Goal: Navigation & Orientation: Find specific page/section

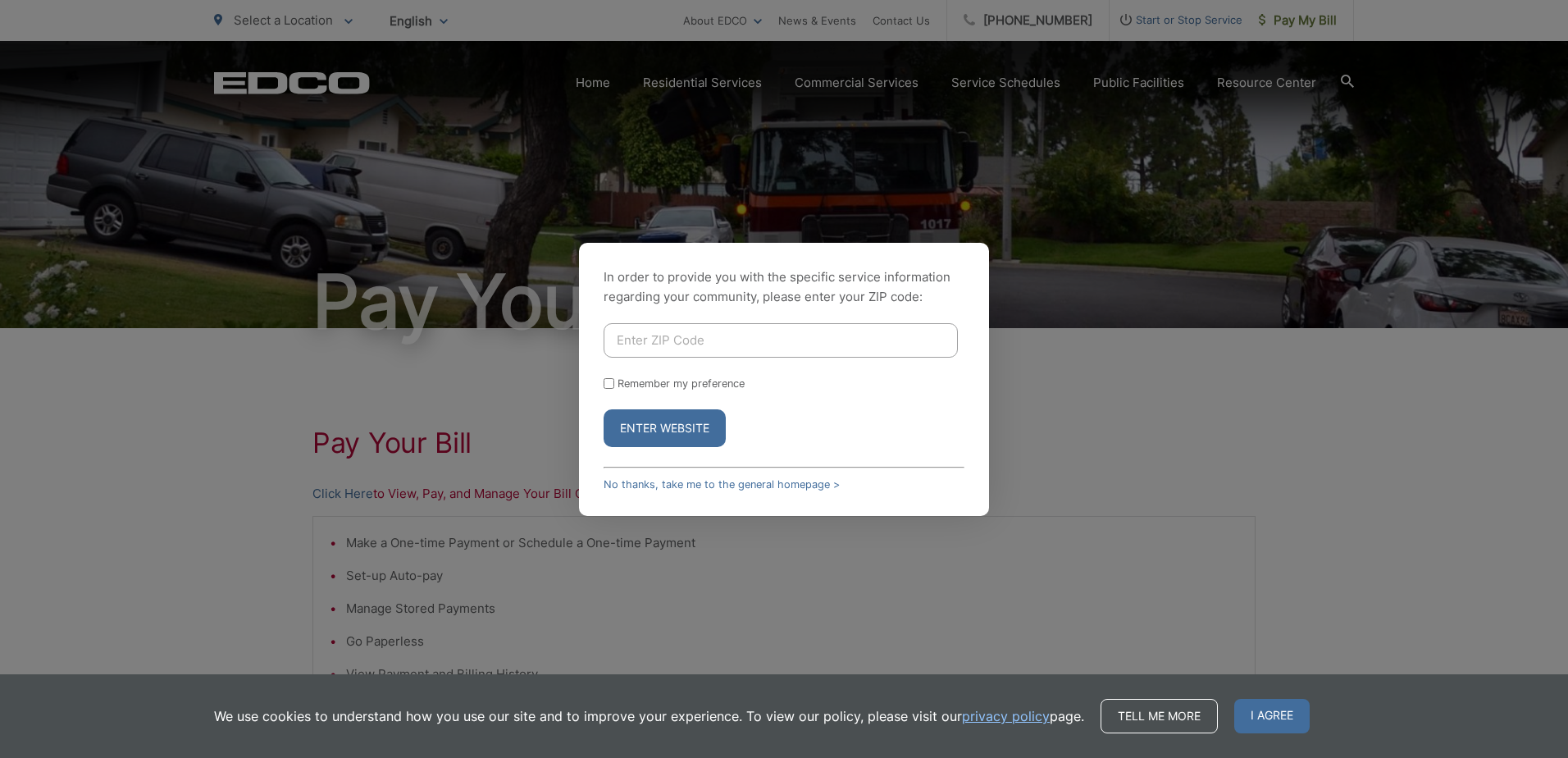
click at [677, 327] on input "Enter ZIP Code" at bounding box center [781, 340] width 354 height 35
type input "92019"
click at [1137, 250] on div "In order to provide you with the specific service information regarding your co…" at bounding box center [784, 379] width 1568 height 758
click at [681, 430] on button "Enter Website" at bounding box center [664, 428] width 122 height 38
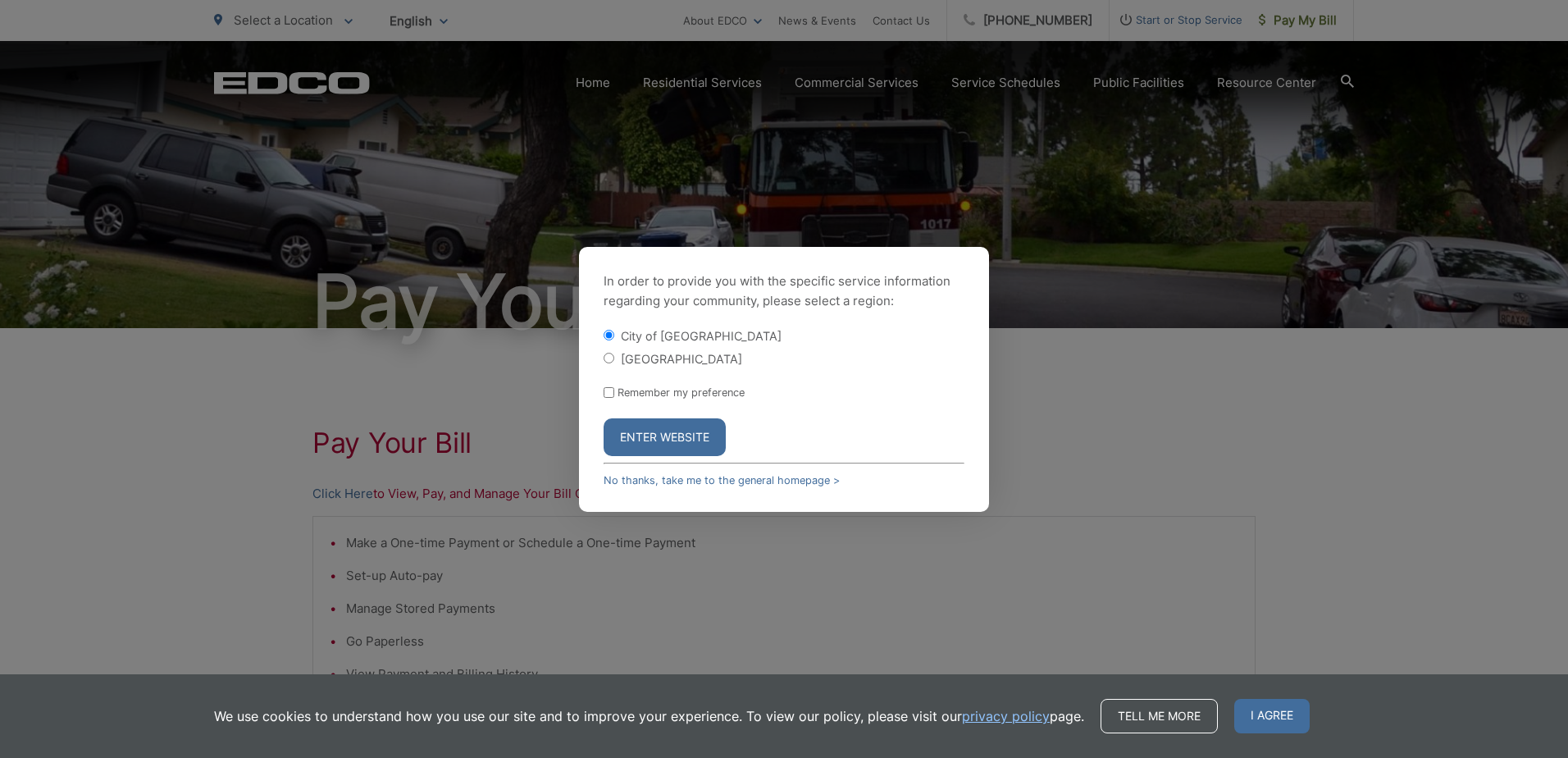
click at [611, 358] on input "[GEOGRAPHIC_DATA]" at bounding box center [609, 358] width 11 height 11
radio input "true"
drag, startPoint x: 667, startPoint y: 432, endPoint x: 952, endPoint y: 337, distance: 300.4
click at [669, 432] on button "Enter Website" at bounding box center [664, 438] width 122 height 38
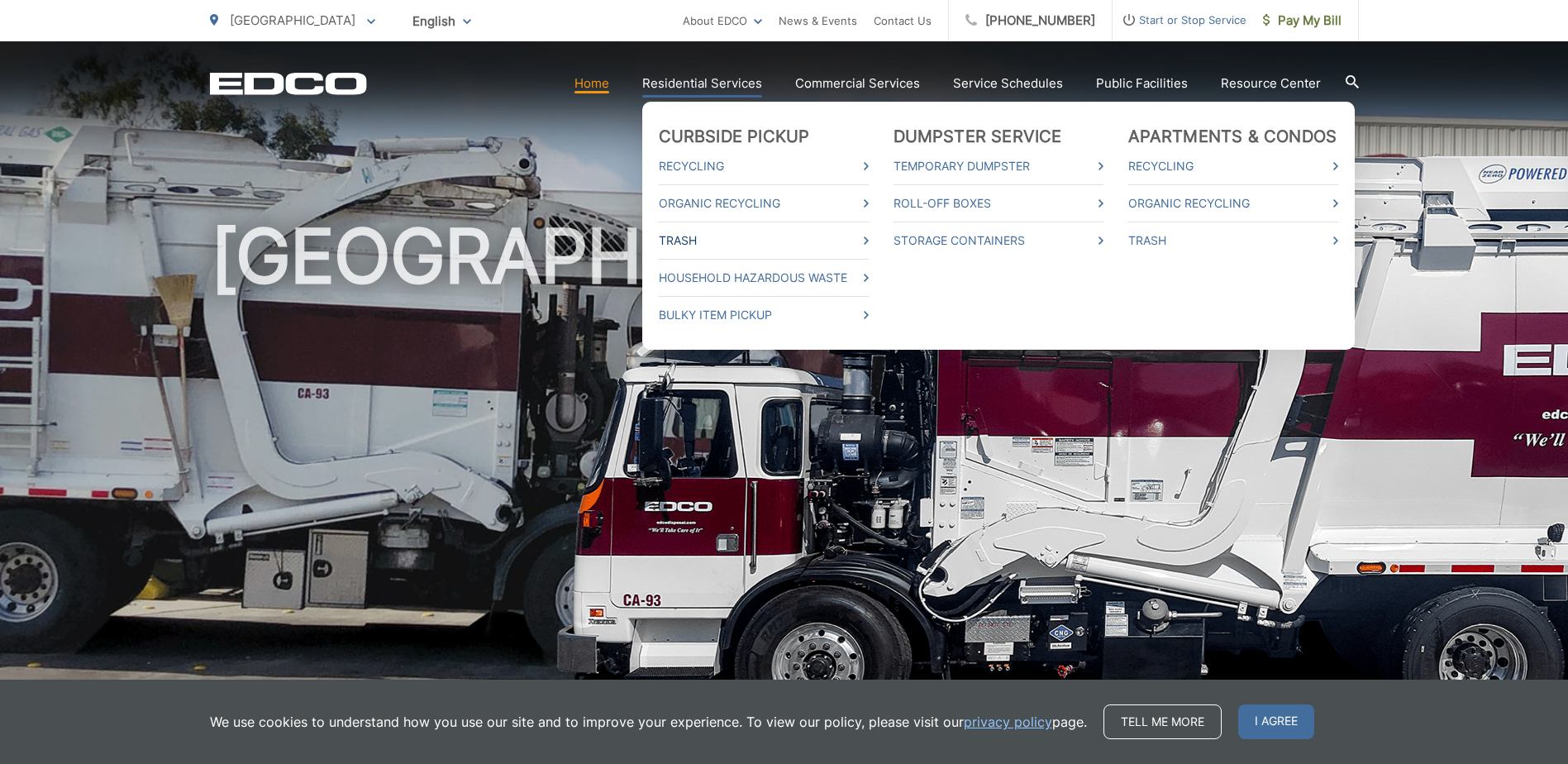
click at [693, 243] on link "Trash" at bounding box center [764, 240] width 210 height 20
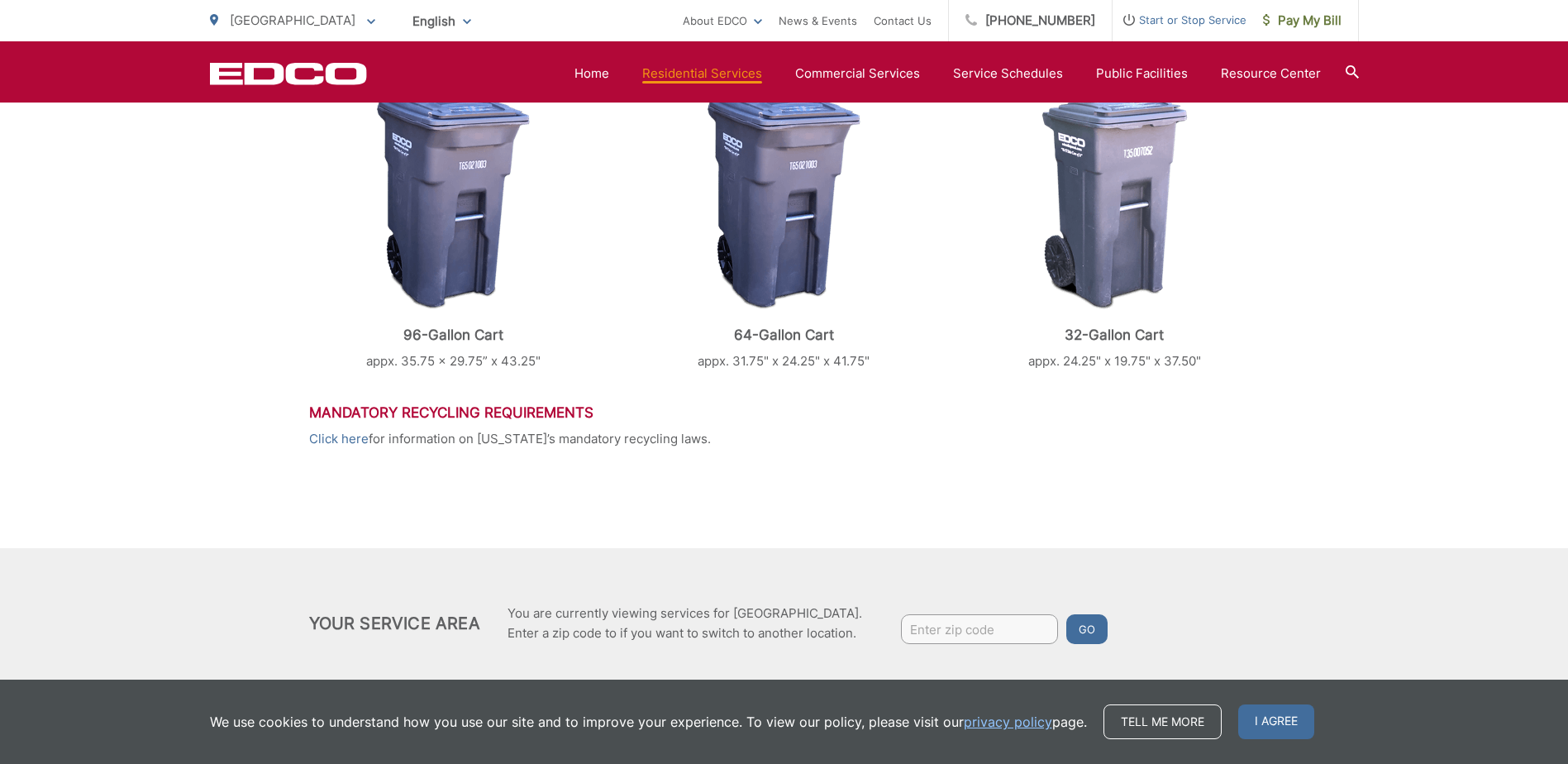
scroll to position [754, 0]
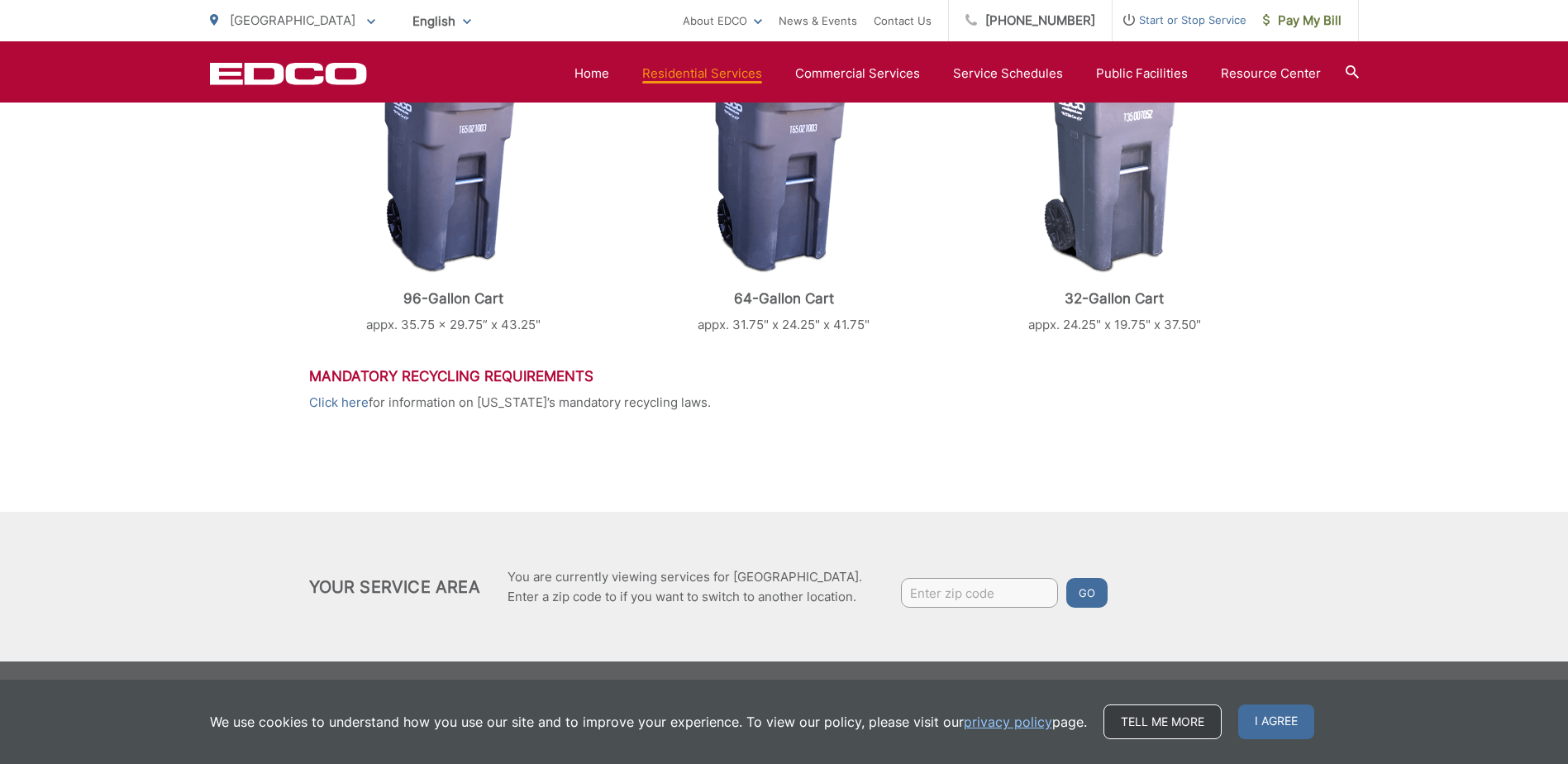
click at [1160, 717] on link "Tell me more" at bounding box center [1162, 721] width 118 height 35
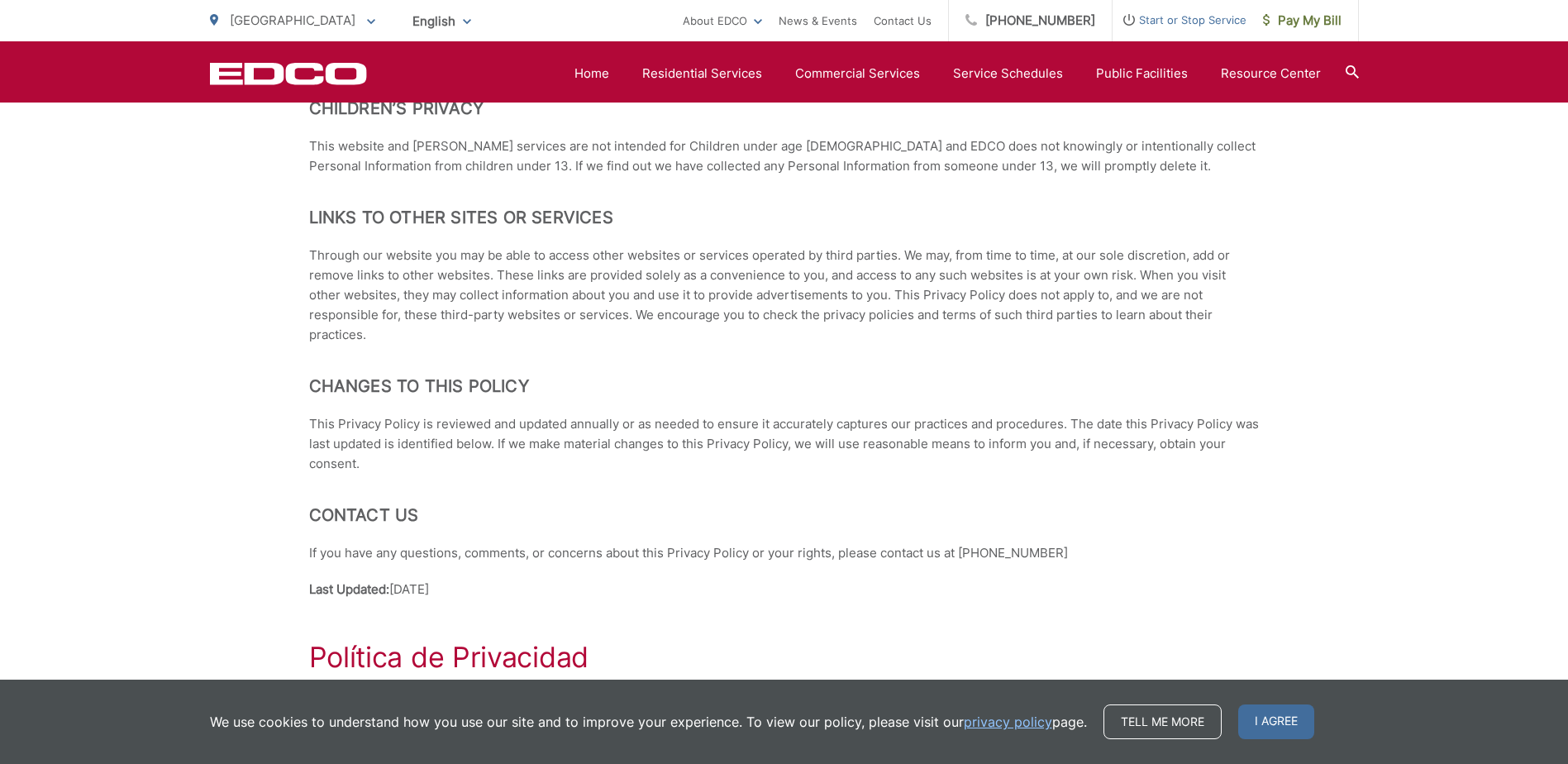
scroll to position [3473, 0]
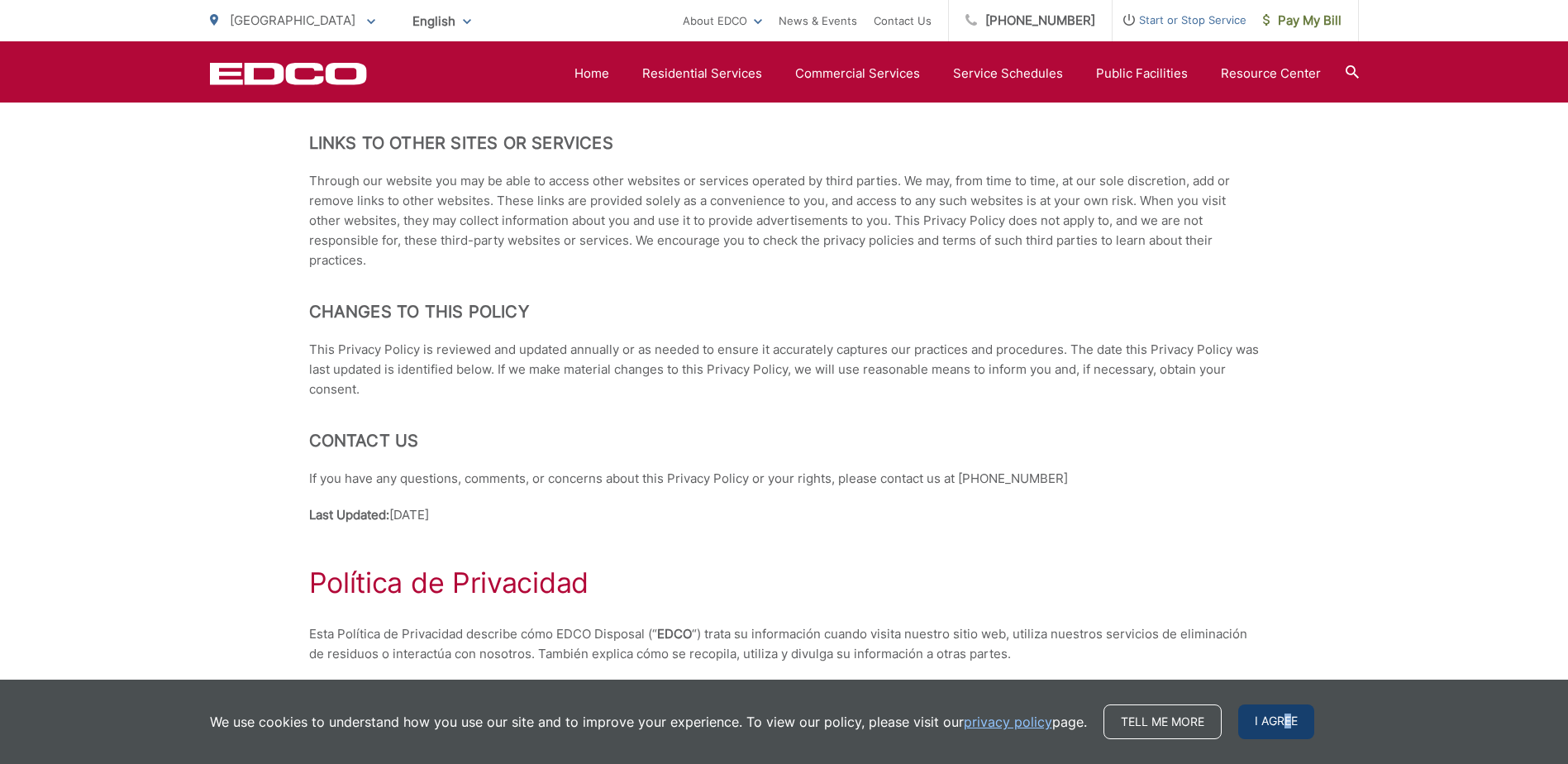
click at [1285, 725] on span "I agree" at bounding box center [1276, 721] width 76 height 35
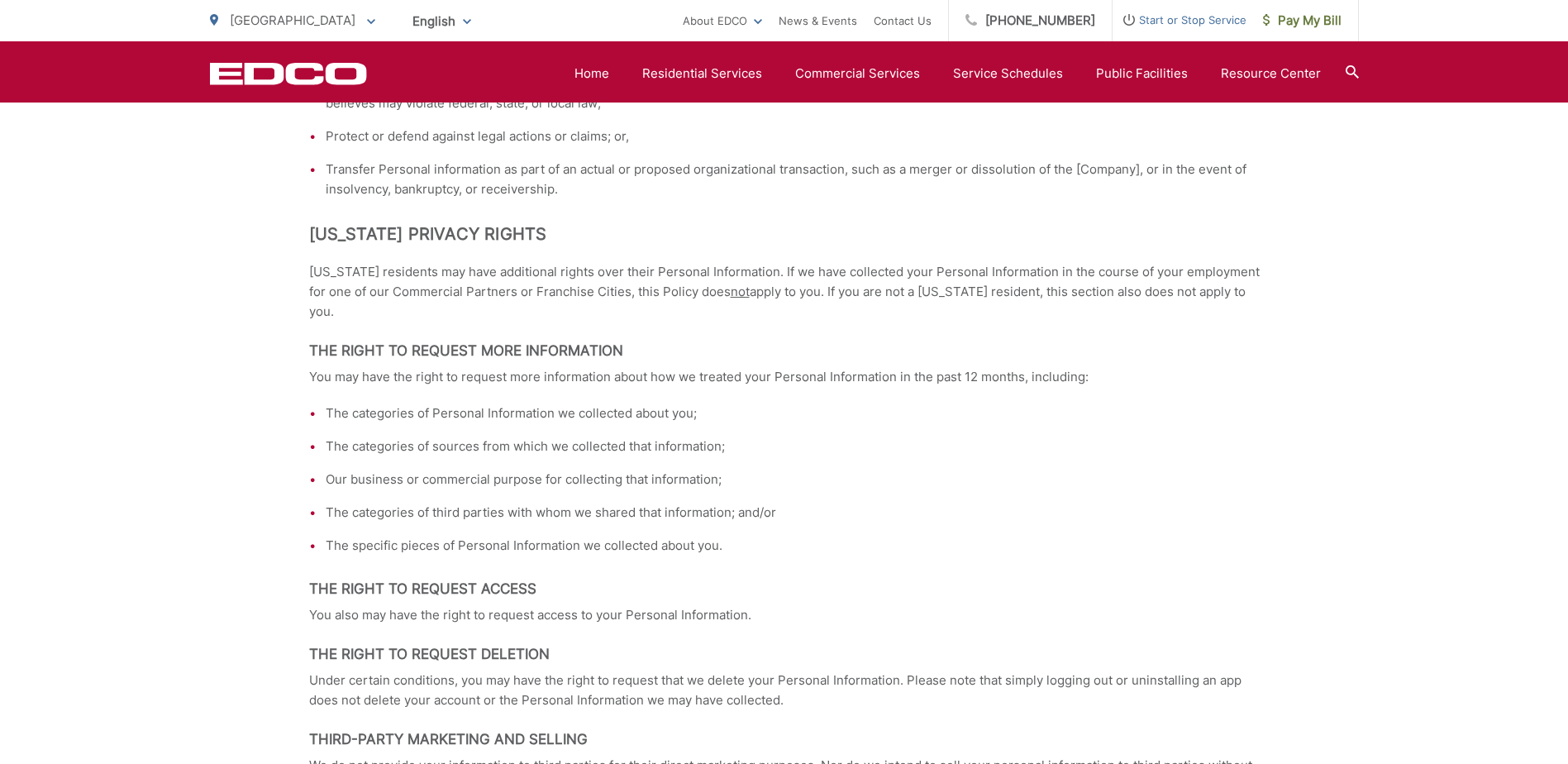
scroll to position [1902, 0]
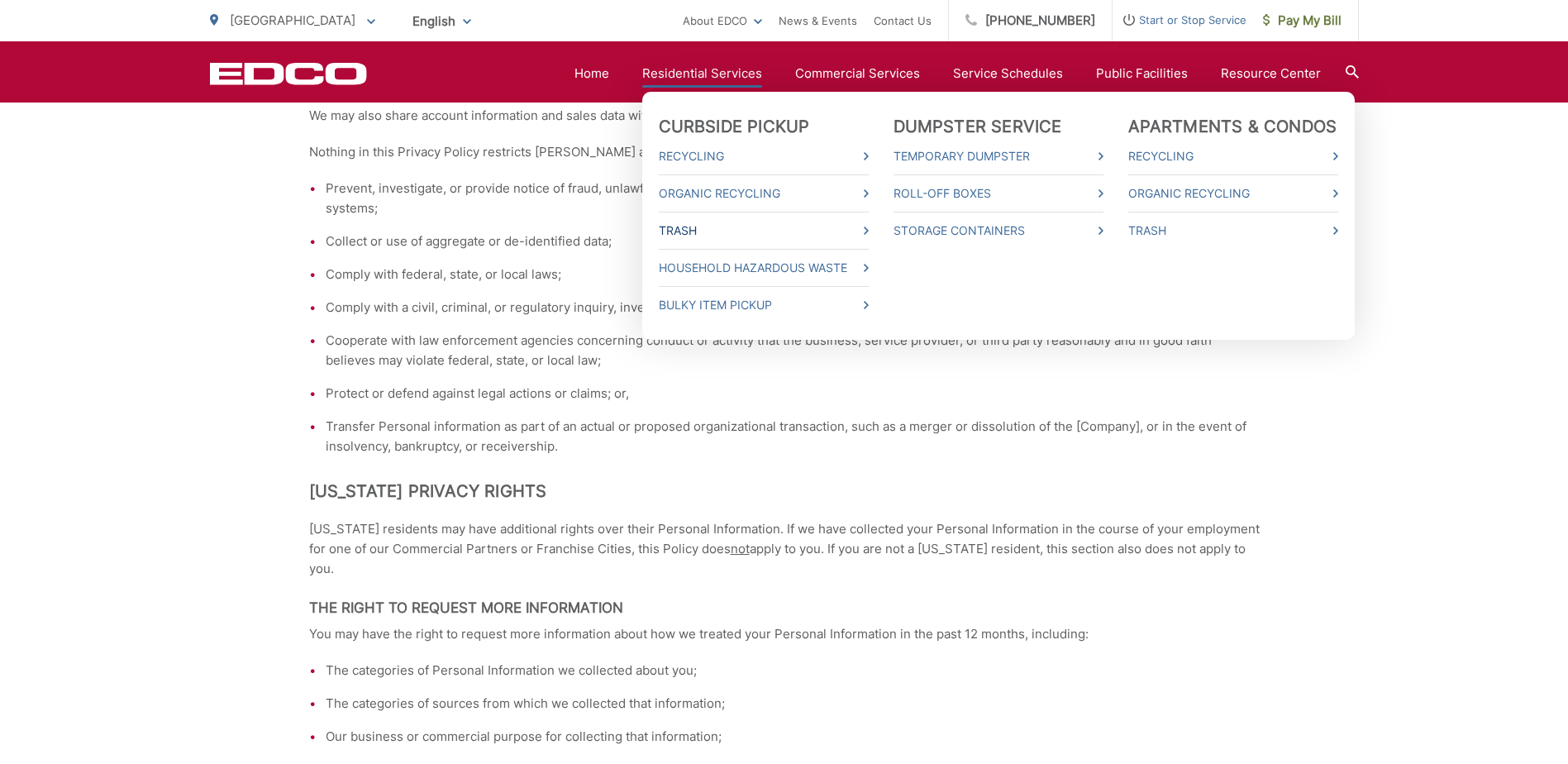
click at [699, 227] on link "Trash" at bounding box center [764, 230] width 210 height 20
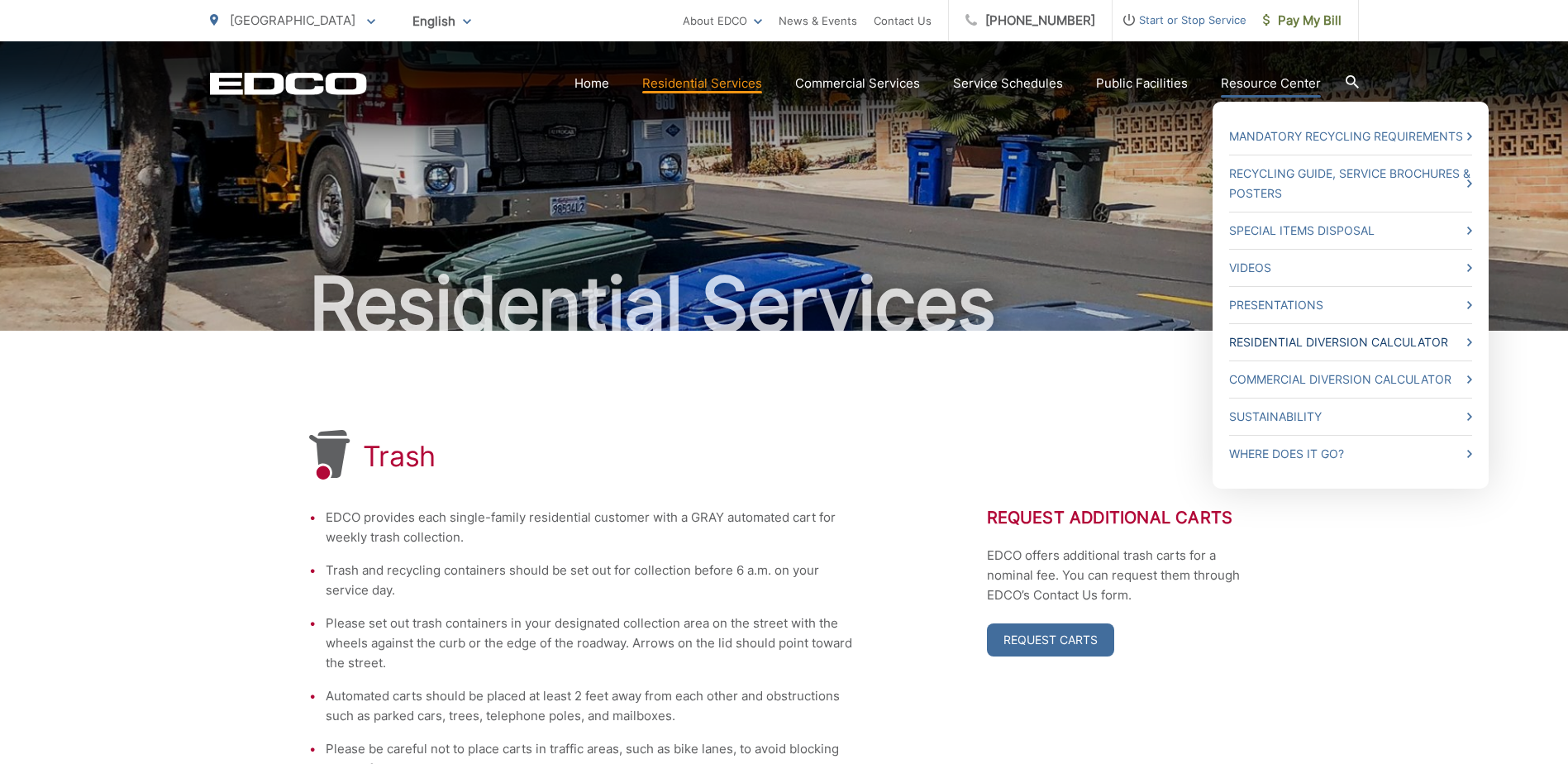
click at [1332, 345] on link "Residential Diversion Calculator" at bounding box center [1350, 342] width 243 height 20
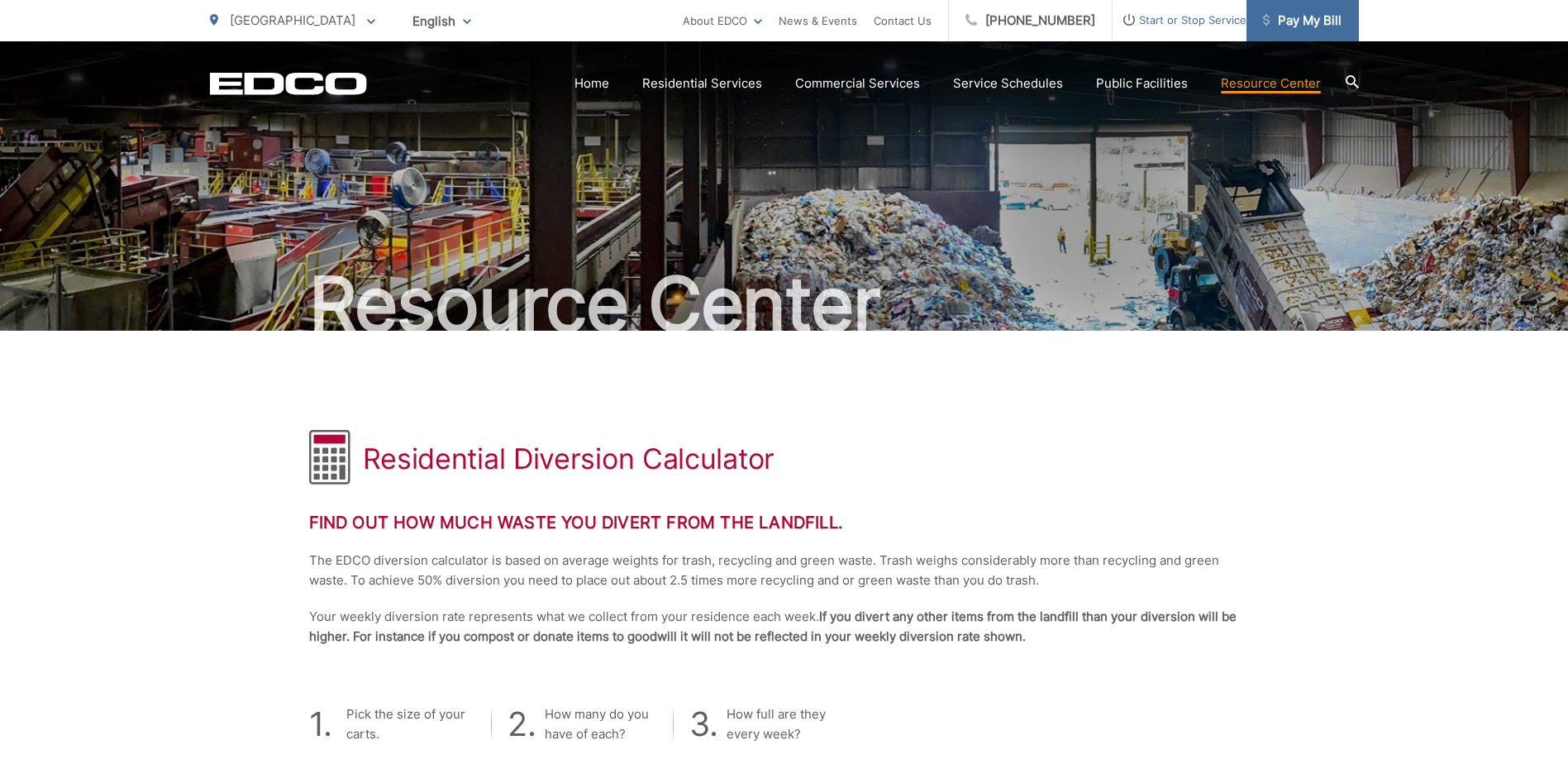
click at [1302, 22] on span "Pay My Bill" at bounding box center [1302, 21] width 79 height 20
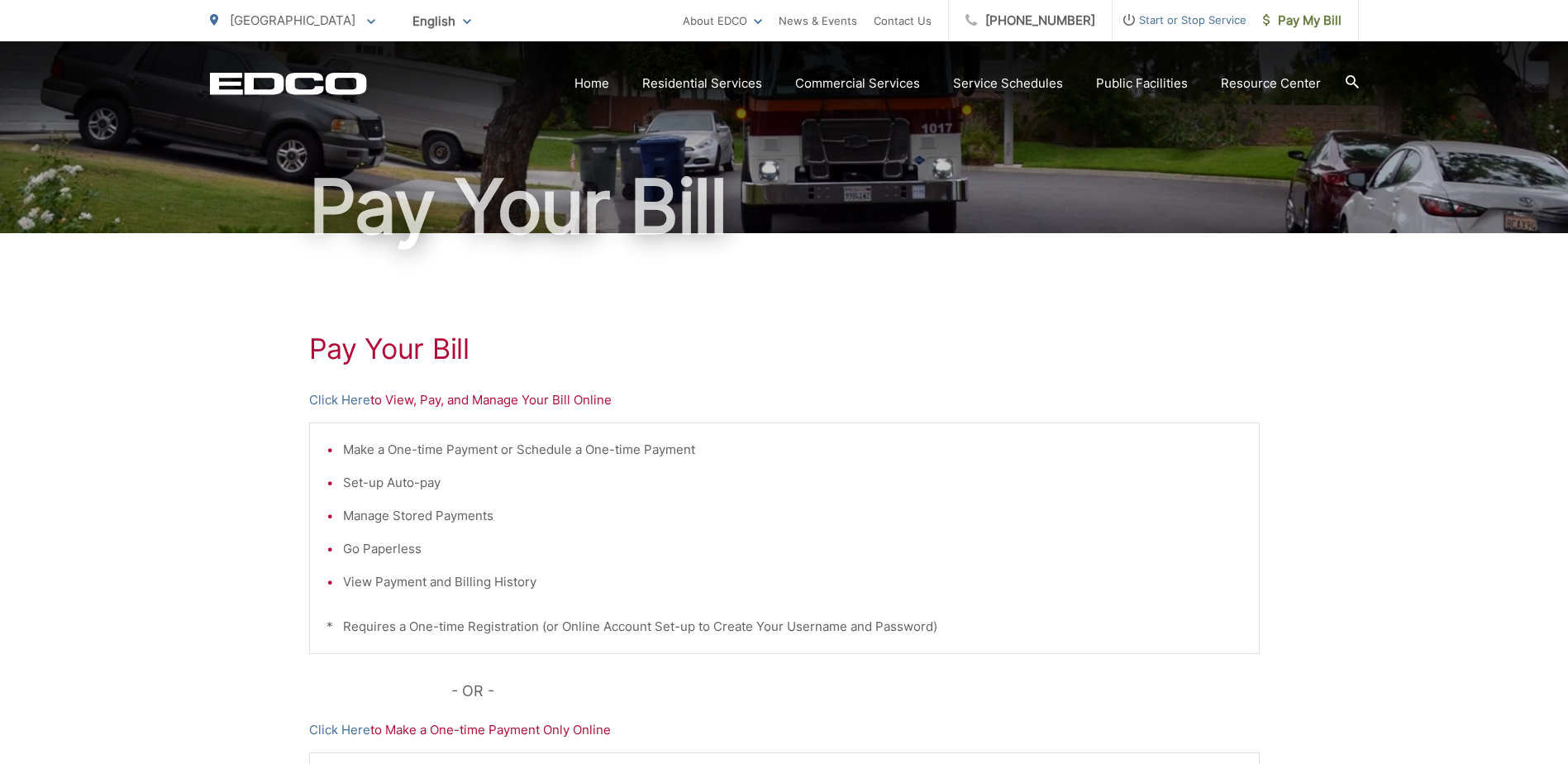
scroll to position [248, 0]
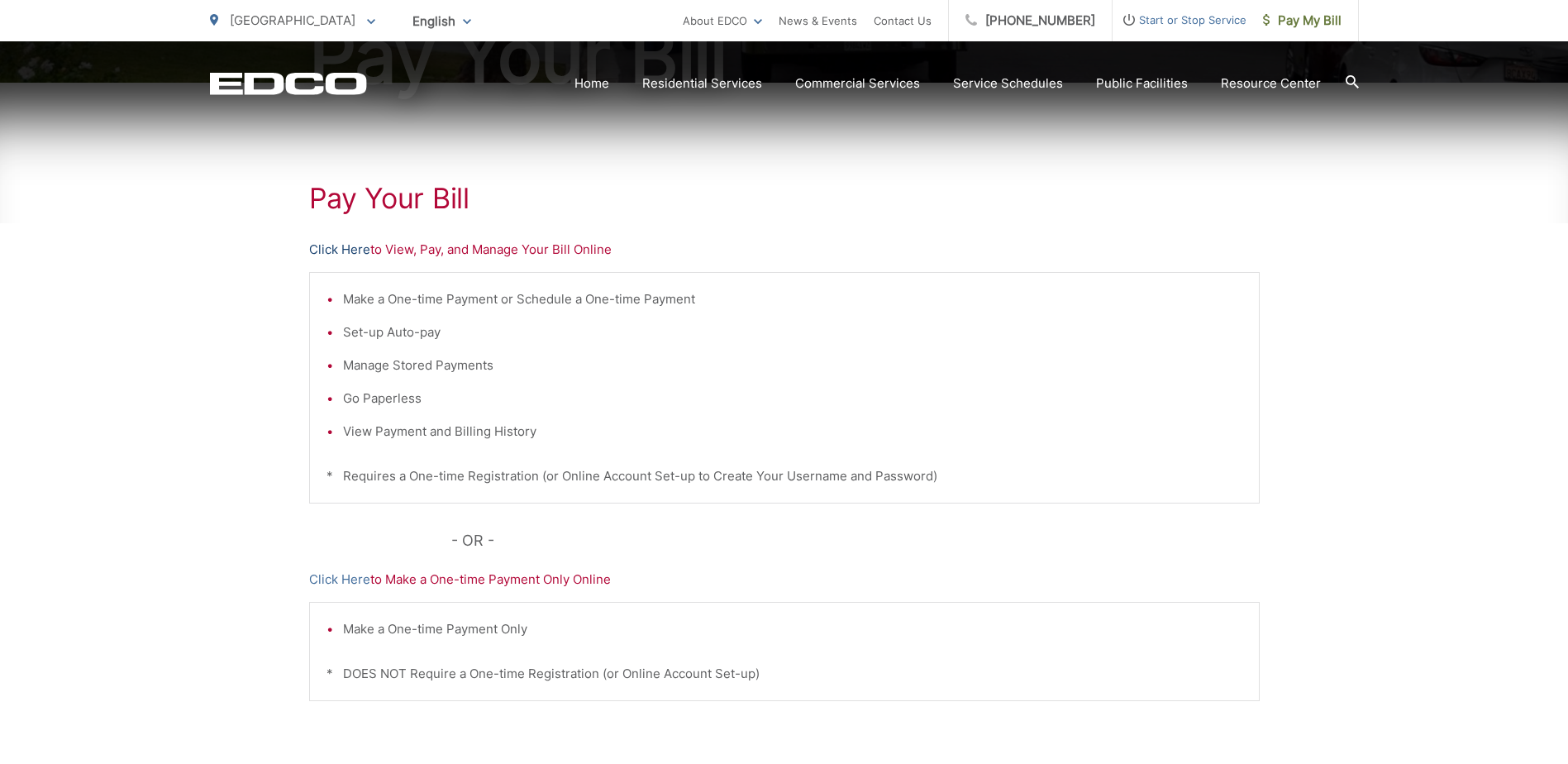
click at [325, 249] on link "Click Here" at bounding box center [340, 250] width 61 height 20
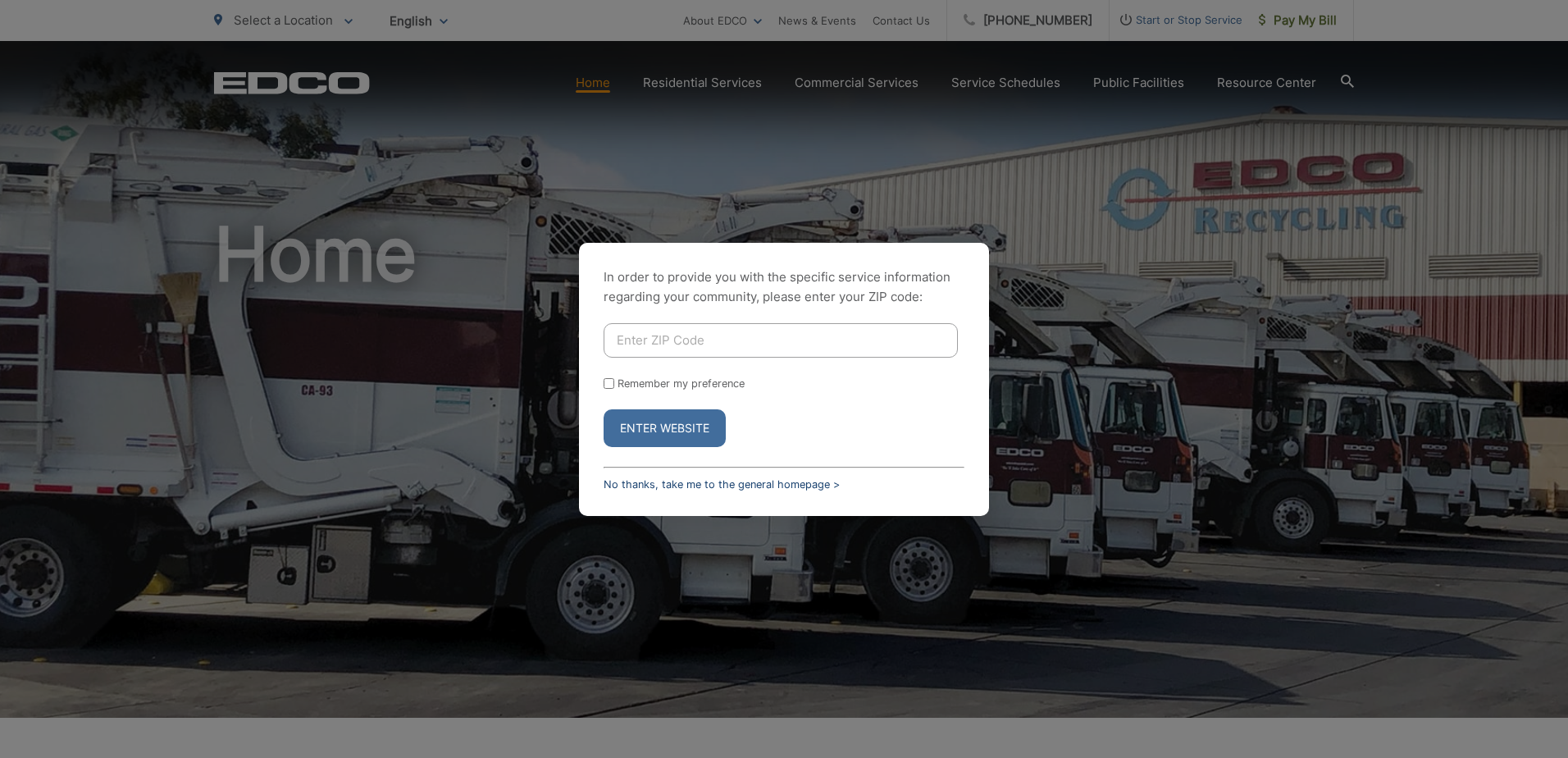
click at [703, 485] on link "No thanks, take me to the general homepage >" at bounding box center [721, 484] width 236 height 13
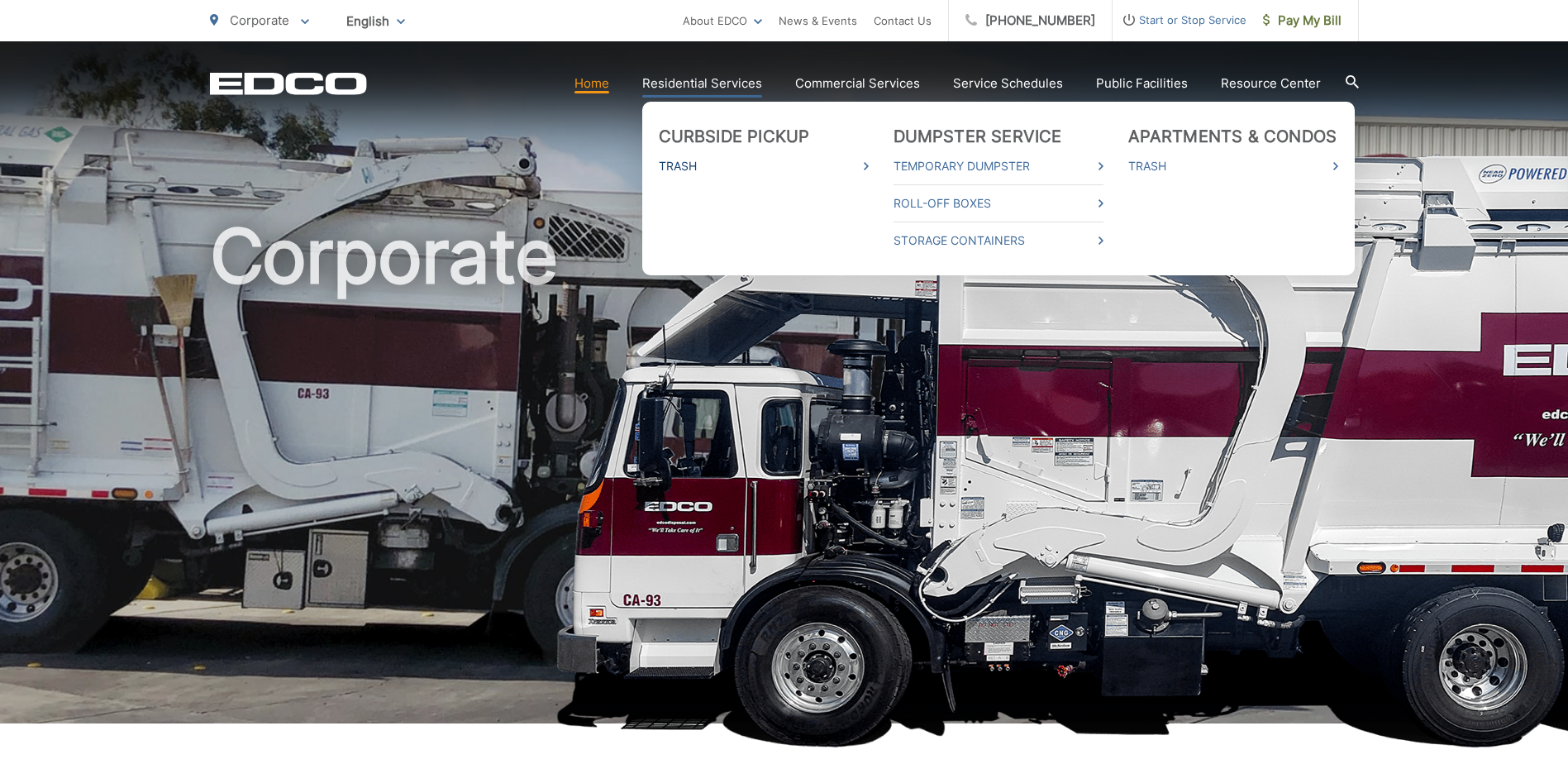
click at [694, 165] on link "Trash" at bounding box center [764, 166] width 210 height 20
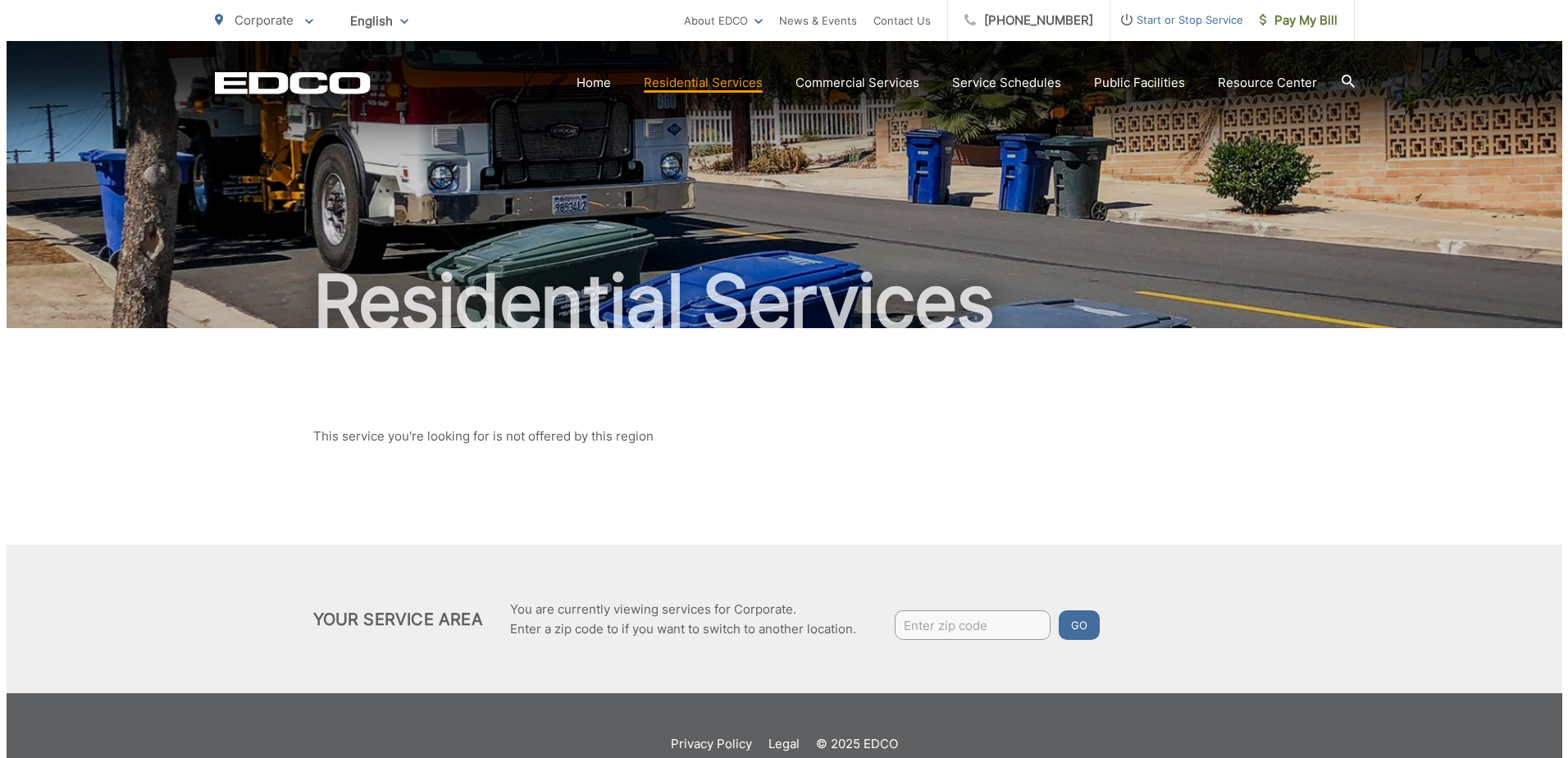
scroll to position [37, 0]
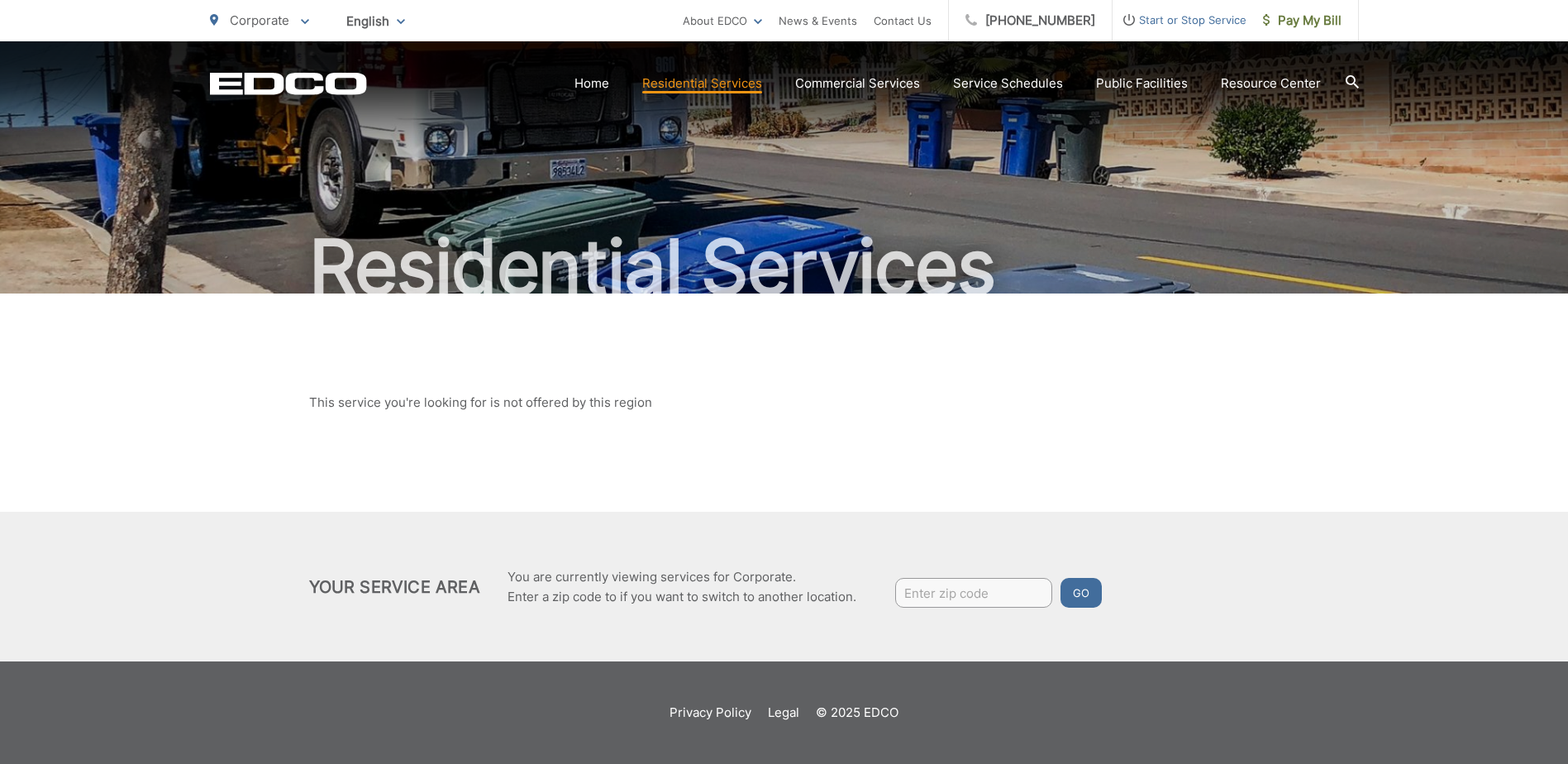
click at [927, 597] on input "Enter zip code" at bounding box center [974, 592] width 157 height 30
type input "92019"
click at [1085, 594] on button "Go" at bounding box center [1081, 592] width 41 height 30
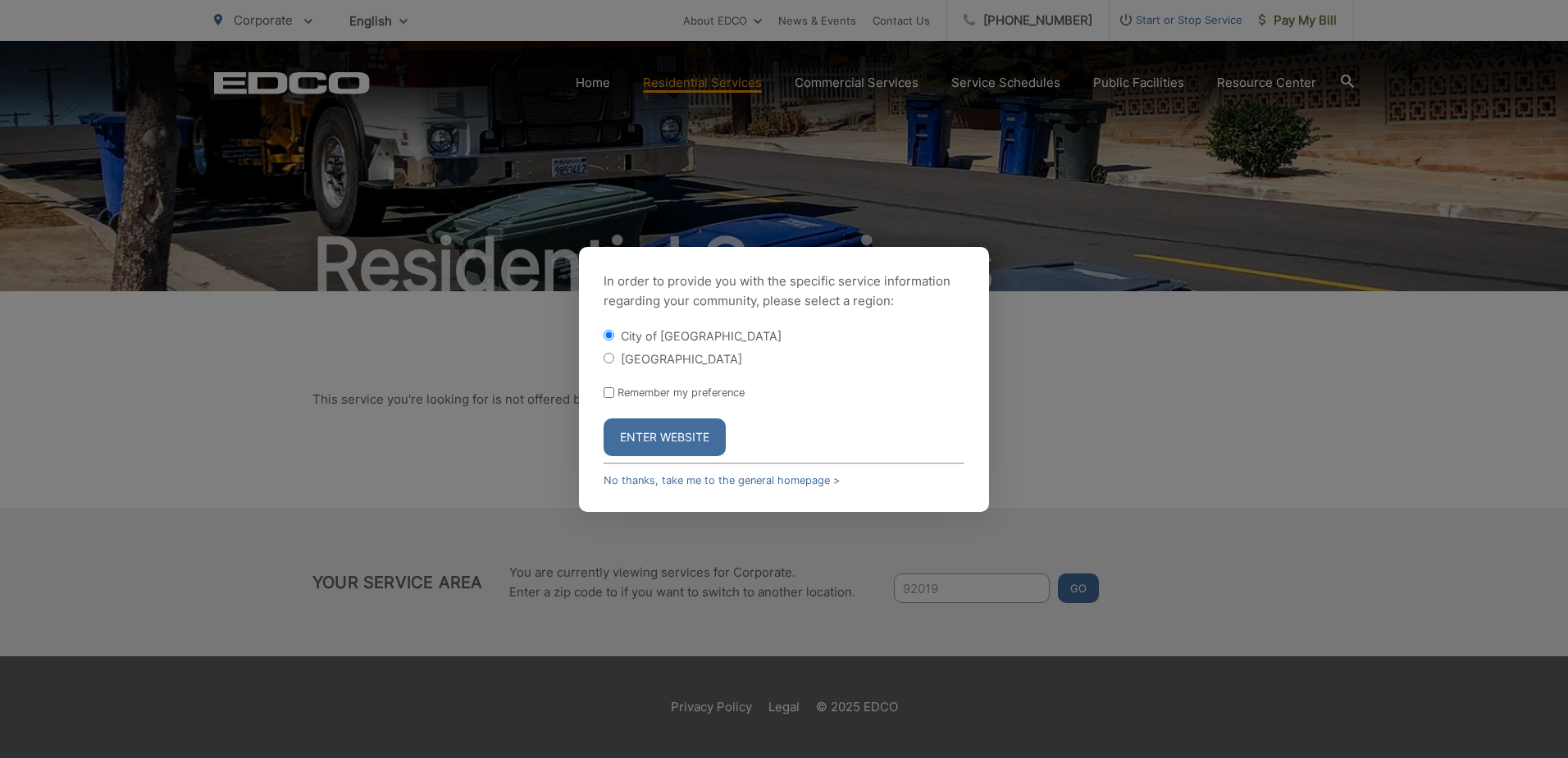
click at [605, 359] on input "[GEOGRAPHIC_DATA]" at bounding box center [609, 358] width 11 height 11
radio input "true"
drag, startPoint x: 648, startPoint y: 436, endPoint x: 726, endPoint y: 434, distance: 78.0
click at [648, 437] on button "Enter Website" at bounding box center [664, 438] width 122 height 38
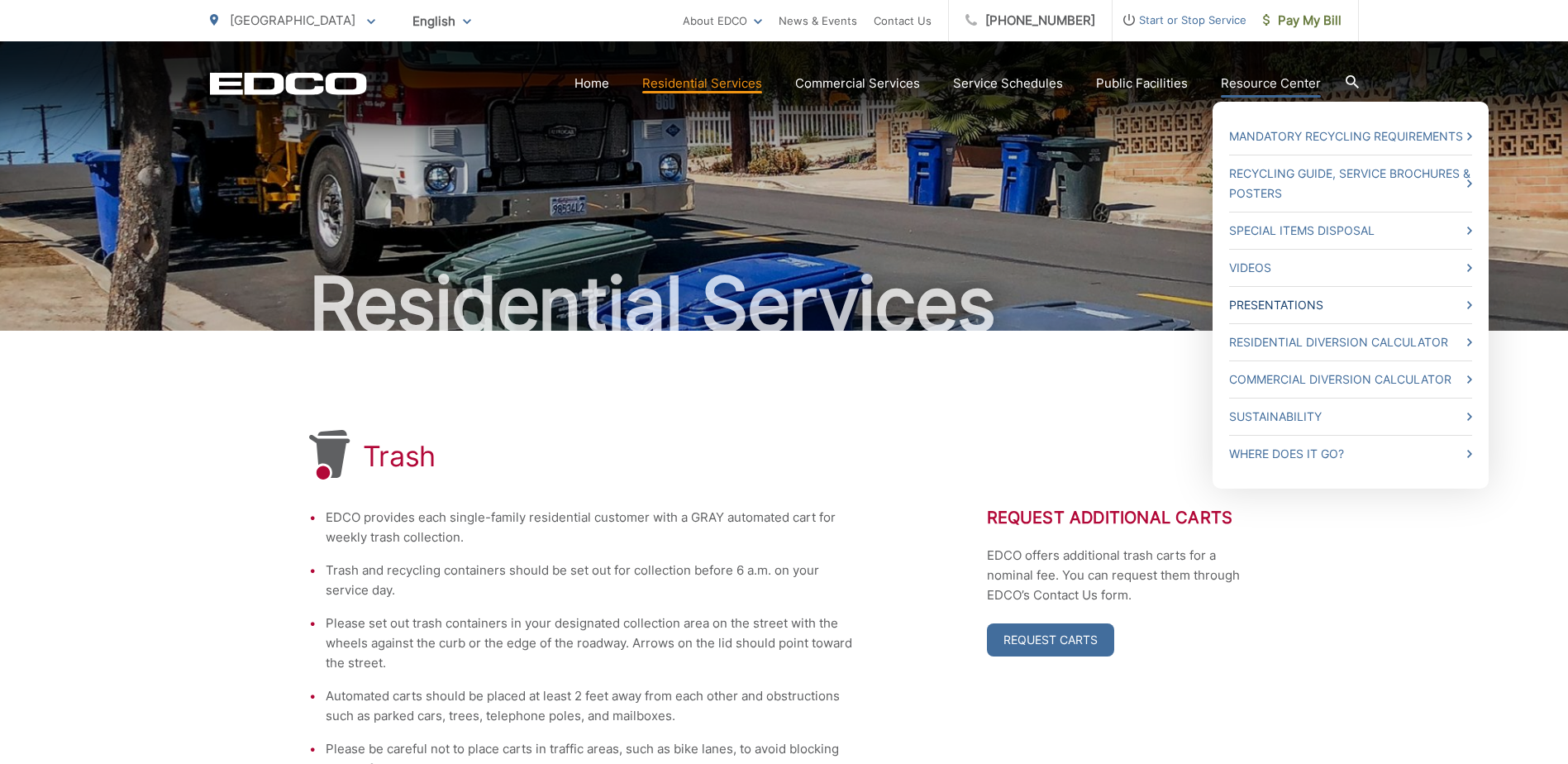
click at [1466, 303] on link "Presentations" at bounding box center [1350, 304] width 243 height 20
